Goal: Feedback & Contribution: Contribute content

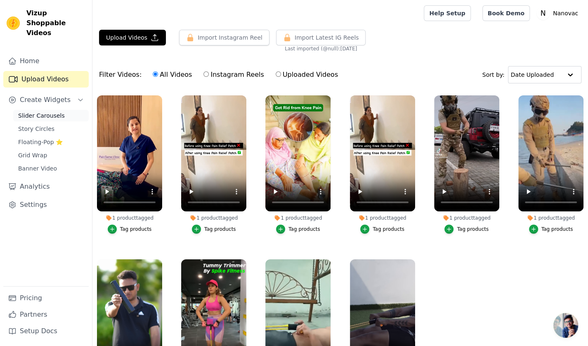
click at [53, 111] on span "Slider Carousels" at bounding box center [41, 115] width 47 height 8
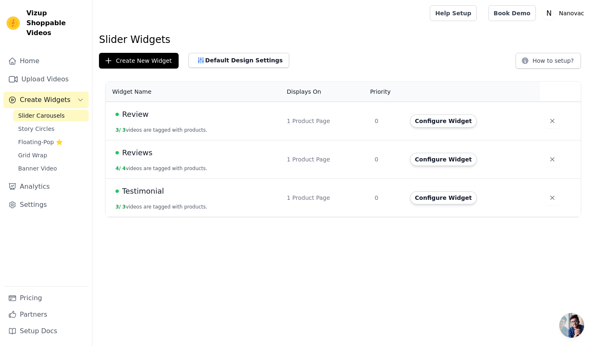
click at [166, 149] on div "Reviews" at bounding box center [196, 153] width 161 height 12
click at [147, 152] on span "Reviews" at bounding box center [137, 153] width 31 height 12
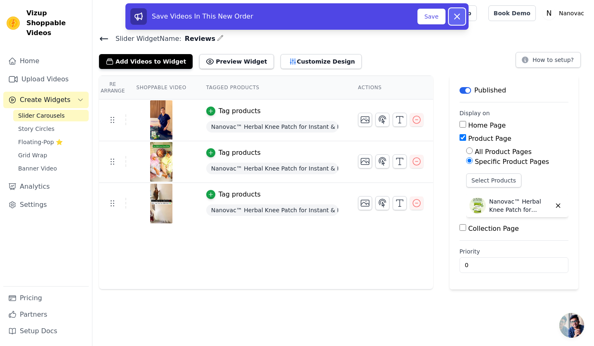
click at [457, 13] on icon at bounding box center [457, 17] width 10 height 10
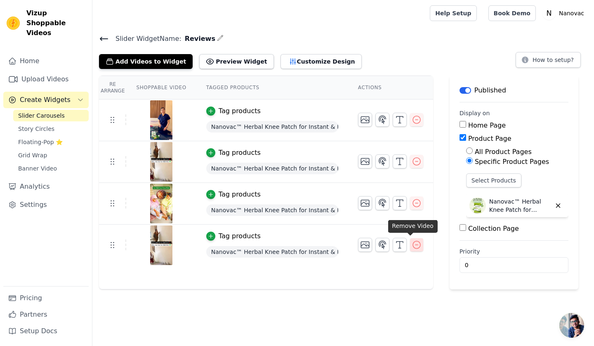
click at [412, 240] on icon "button" at bounding box center [417, 245] width 10 height 10
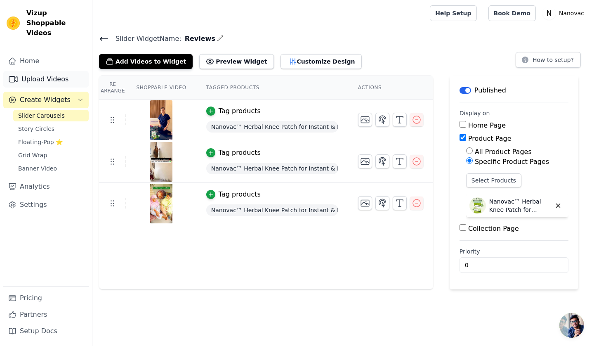
click at [48, 75] on link "Upload Videos" at bounding box center [45, 79] width 85 height 17
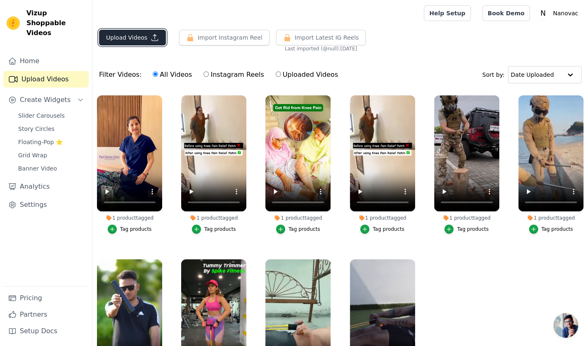
click at [151, 37] on icon "button" at bounding box center [155, 37] width 8 height 8
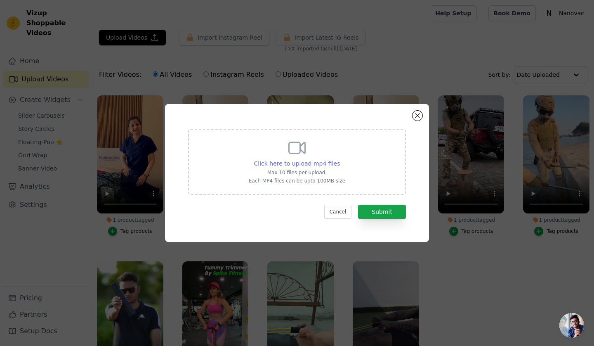
click at [299, 163] on span "Click here to upload mp4 files" at bounding box center [297, 163] width 86 height 7
click at [339, 159] on input "Click here to upload mp4 files Max 10 files per upload. Each MP4 files can be u…" at bounding box center [339, 159] width 0 height 0
type input "C:\fakepath\caa29c45377848b2a1770c82d1674c64.HD-1080p-2.5Mbps-49789105.mp4"
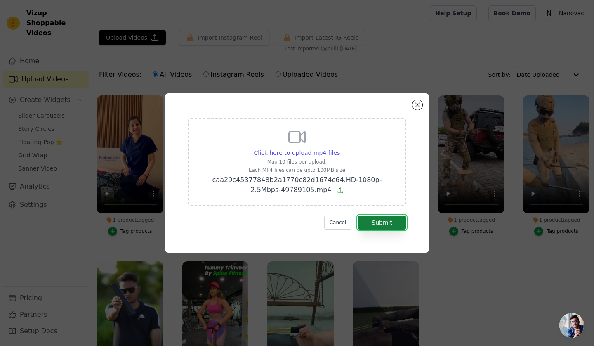
click at [399, 221] on button "Submit" at bounding box center [382, 222] width 48 height 14
